Goal: Task Accomplishment & Management: Complete application form

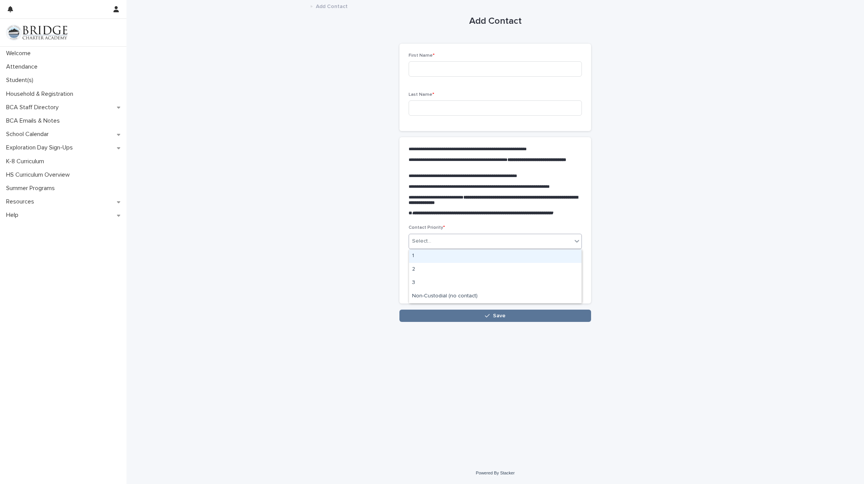
click at [482, 242] on div "Select..." at bounding box center [490, 241] width 163 height 13
click at [468, 270] on div "2" at bounding box center [495, 269] width 172 height 13
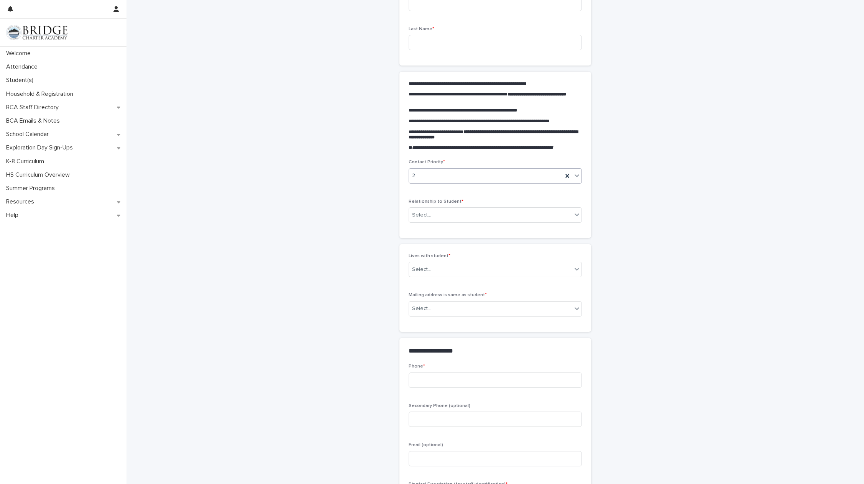
scroll to position [77, 0]
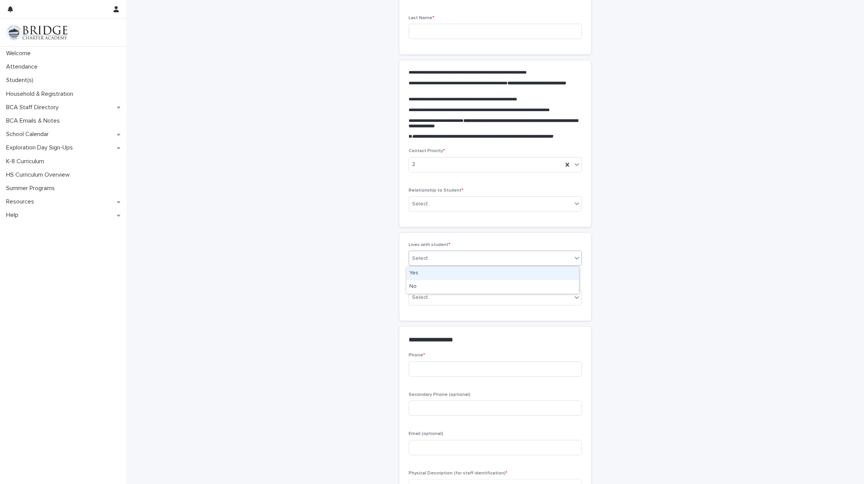
click at [447, 261] on div "Select..." at bounding box center [490, 258] width 163 height 13
click at [442, 285] on div "No" at bounding box center [492, 286] width 172 height 13
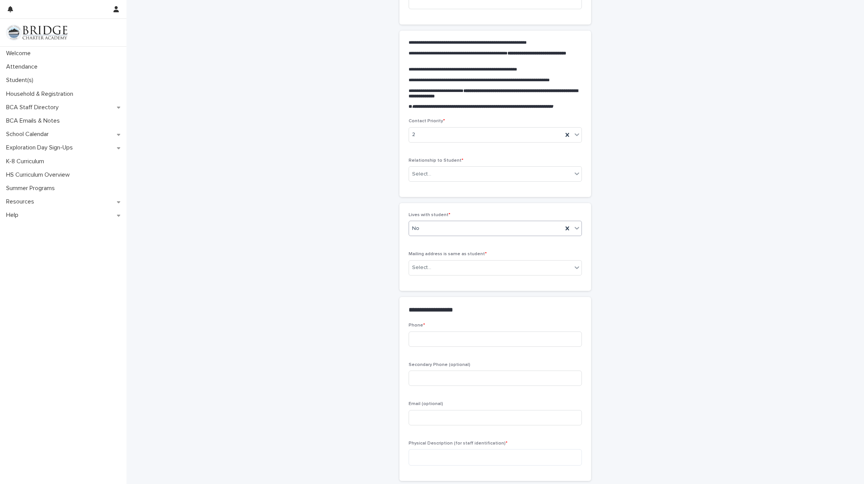
scroll to position [98, 0]
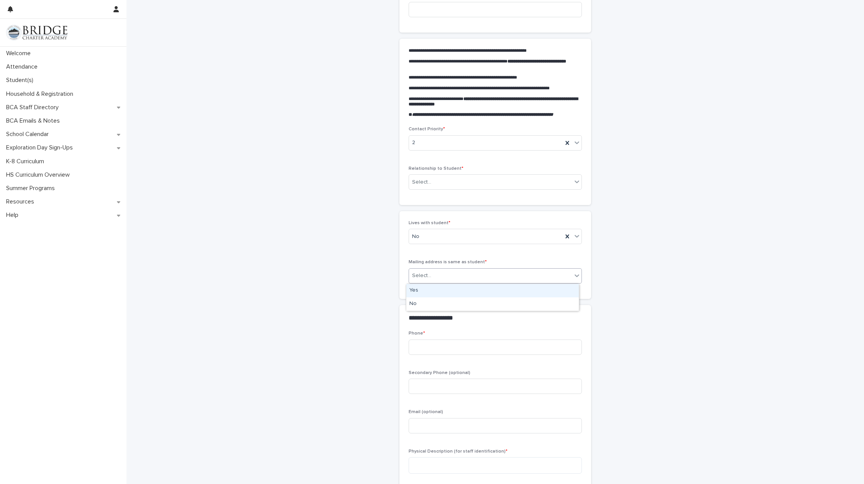
click at [551, 276] on div "Select..." at bounding box center [490, 275] width 163 height 13
click at [537, 300] on div "No" at bounding box center [492, 303] width 172 height 13
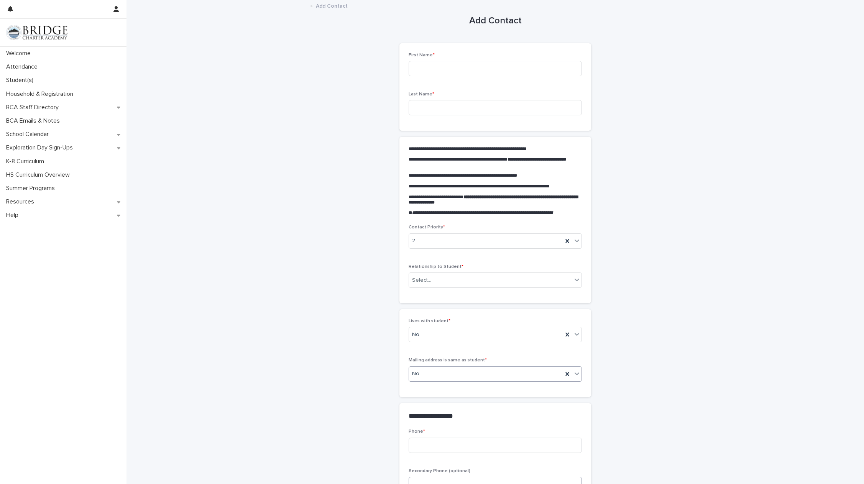
scroll to position [0, 0]
click at [527, 282] on div "Select..." at bounding box center [490, 280] width 163 height 13
click at [508, 320] on div "Father" at bounding box center [492, 321] width 172 height 13
click at [495, 245] on div "2" at bounding box center [486, 241] width 154 height 13
click at [485, 282] on div "3" at bounding box center [492, 282] width 172 height 13
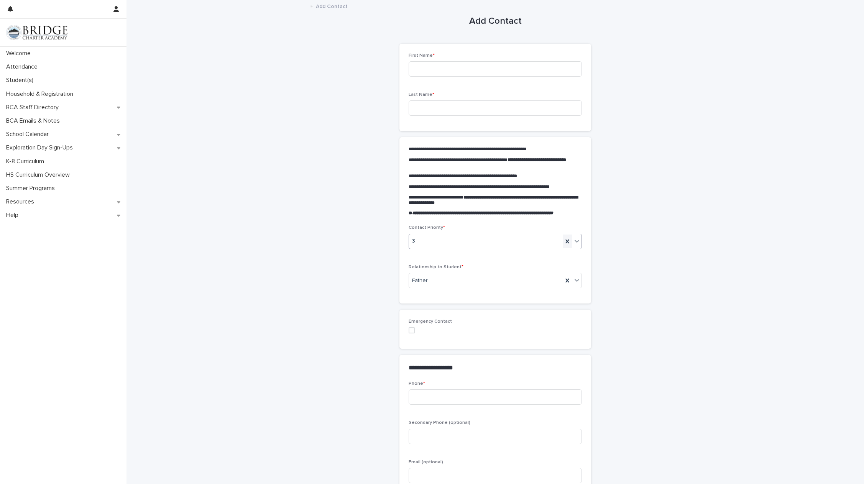
click at [566, 237] on div at bounding box center [566, 242] width 9 height 14
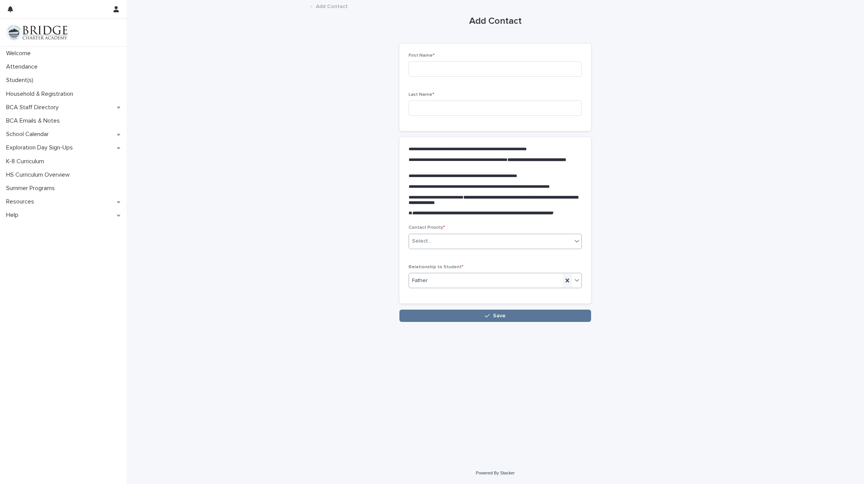
click at [563, 280] on div at bounding box center [566, 281] width 9 height 14
click at [461, 249] on div "Contact Priority * Select..." at bounding box center [494, 240] width 173 height 30
click at [460, 244] on div "Select..." at bounding box center [490, 241] width 163 height 13
click at [441, 265] on div "2" at bounding box center [495, 269] width 172 height 13
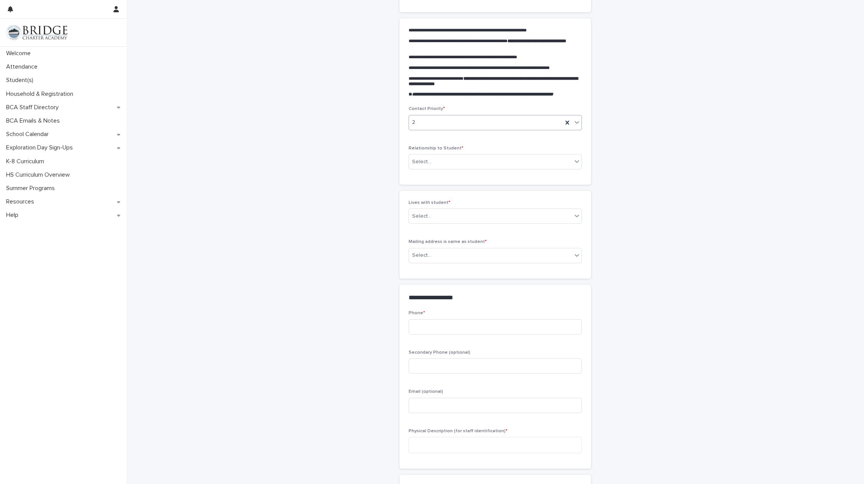
scroll to position [153, 0]
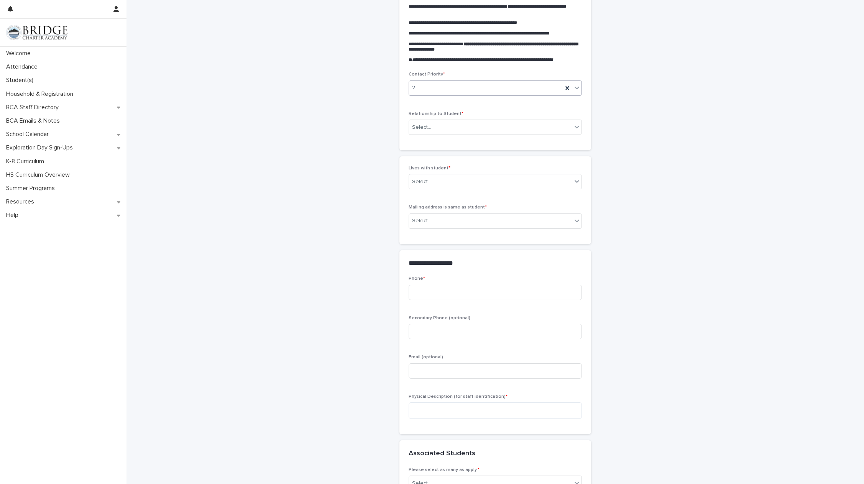
click at [448, 190] on div "Lives with student * Select..." at bounding box center [494, 181] width 173 height 30
click at [448, 185] on div "Select..." at bounding box center [490, 181] width 163 height 13
click at [438, 199] on div "Yes" at bounding box center [492, 196] width 172 height 13
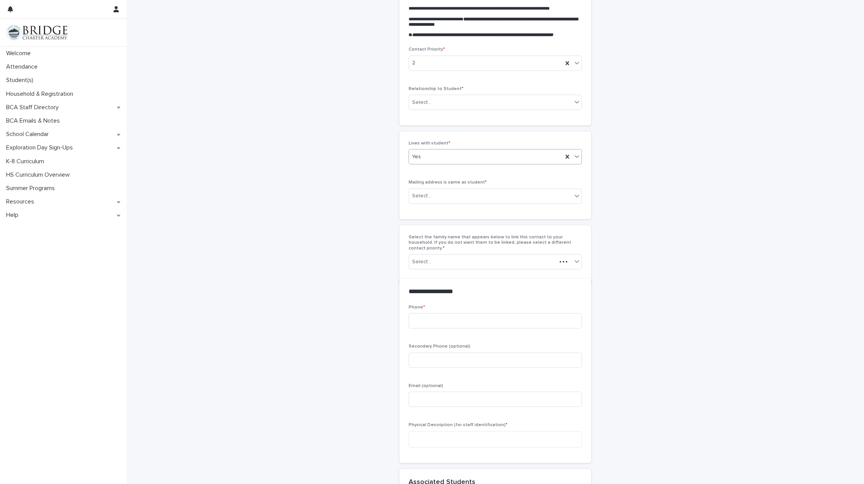
scroll to position [183, 0]
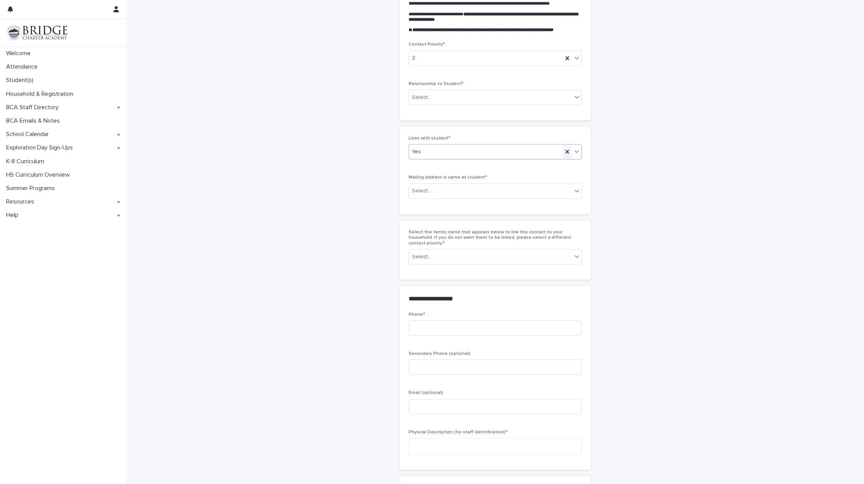
click at [565, 150] on icon at bounding box center [567, 152] width 8 height 8
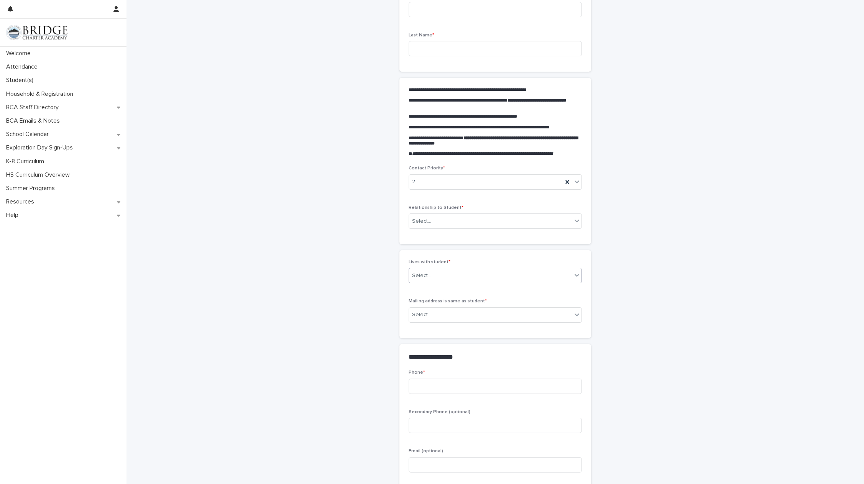
scroll to position [0, 0]
